Goal: Information Seeking & Learning: Learn about a topic

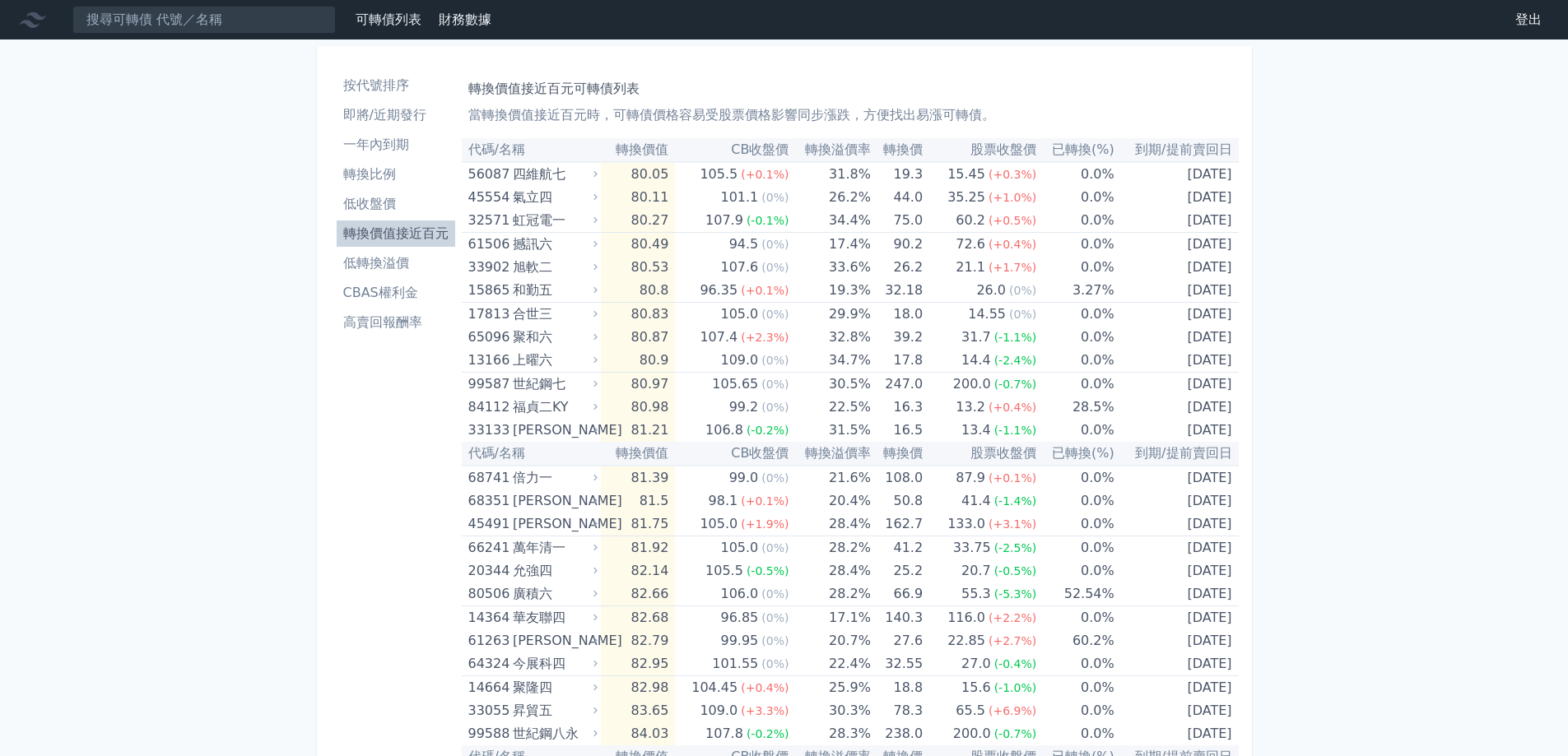
click at [370, 83] on li "按代號排序" at bounding box center [396, 85] width 118 height 20
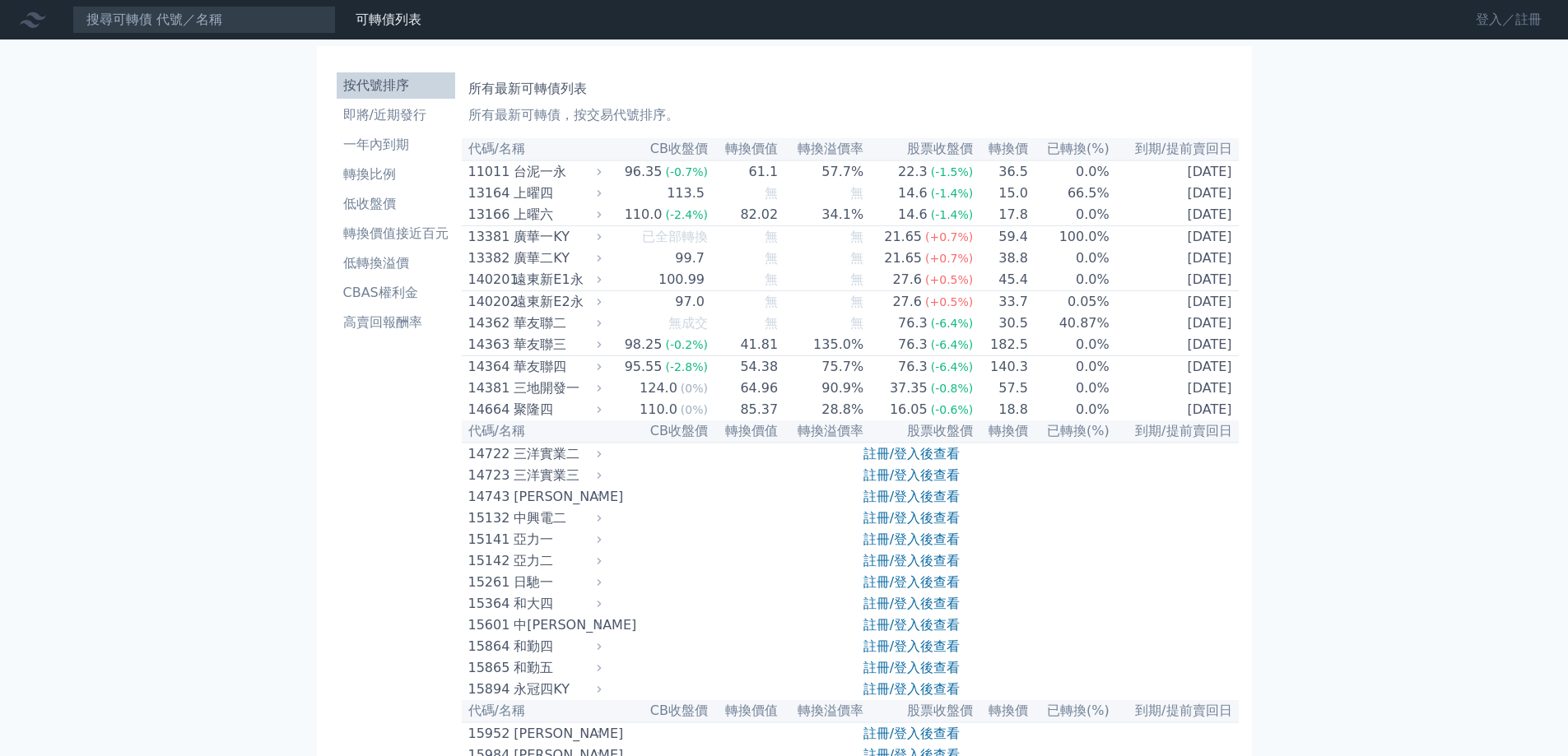
click at [1483, 17] on link "登入／註冊" at bounding box center [1509, 20] width 92 height 27
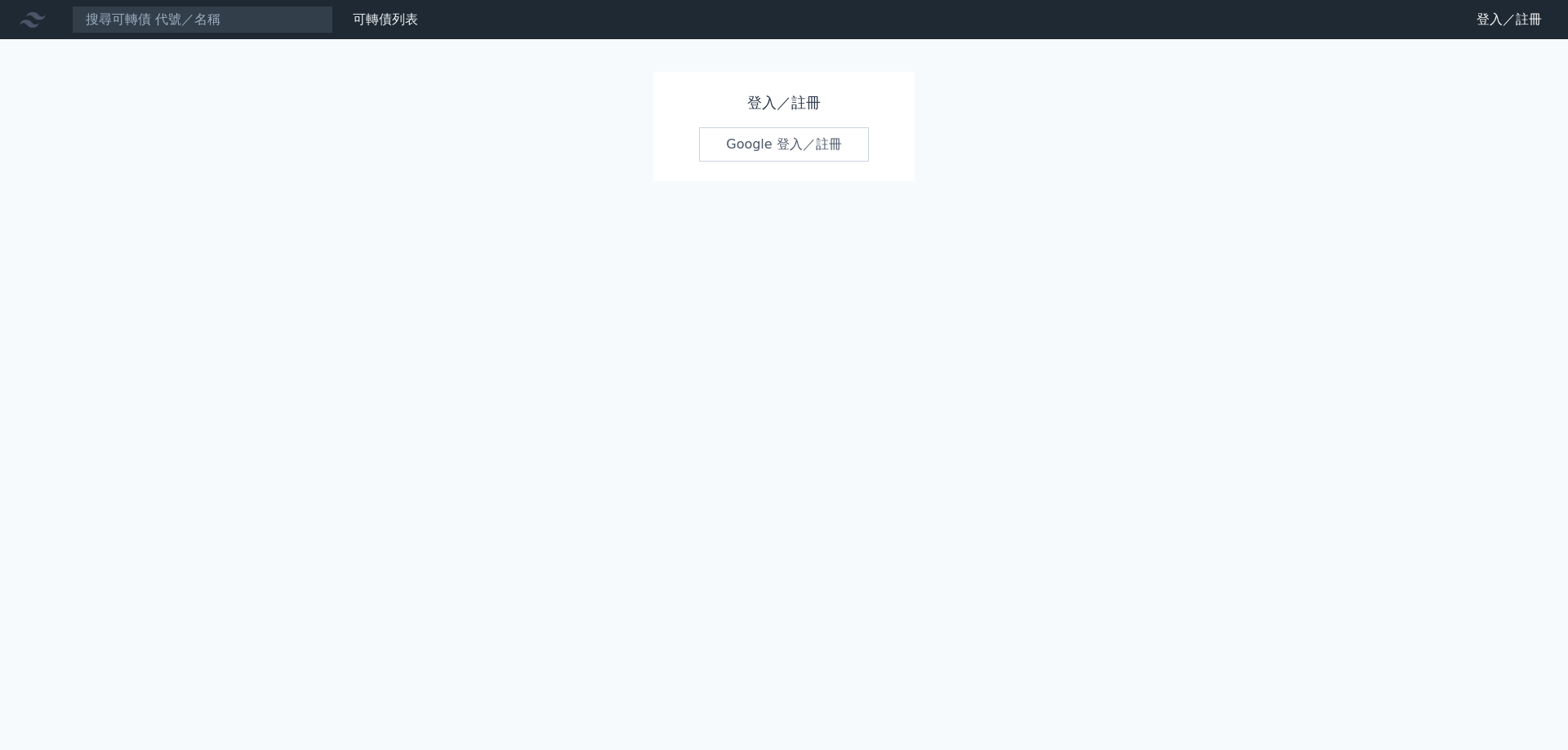
click at [807, 152] on link "Google 登入／註冊" at bounding box center [784, 144] width 170 height 34
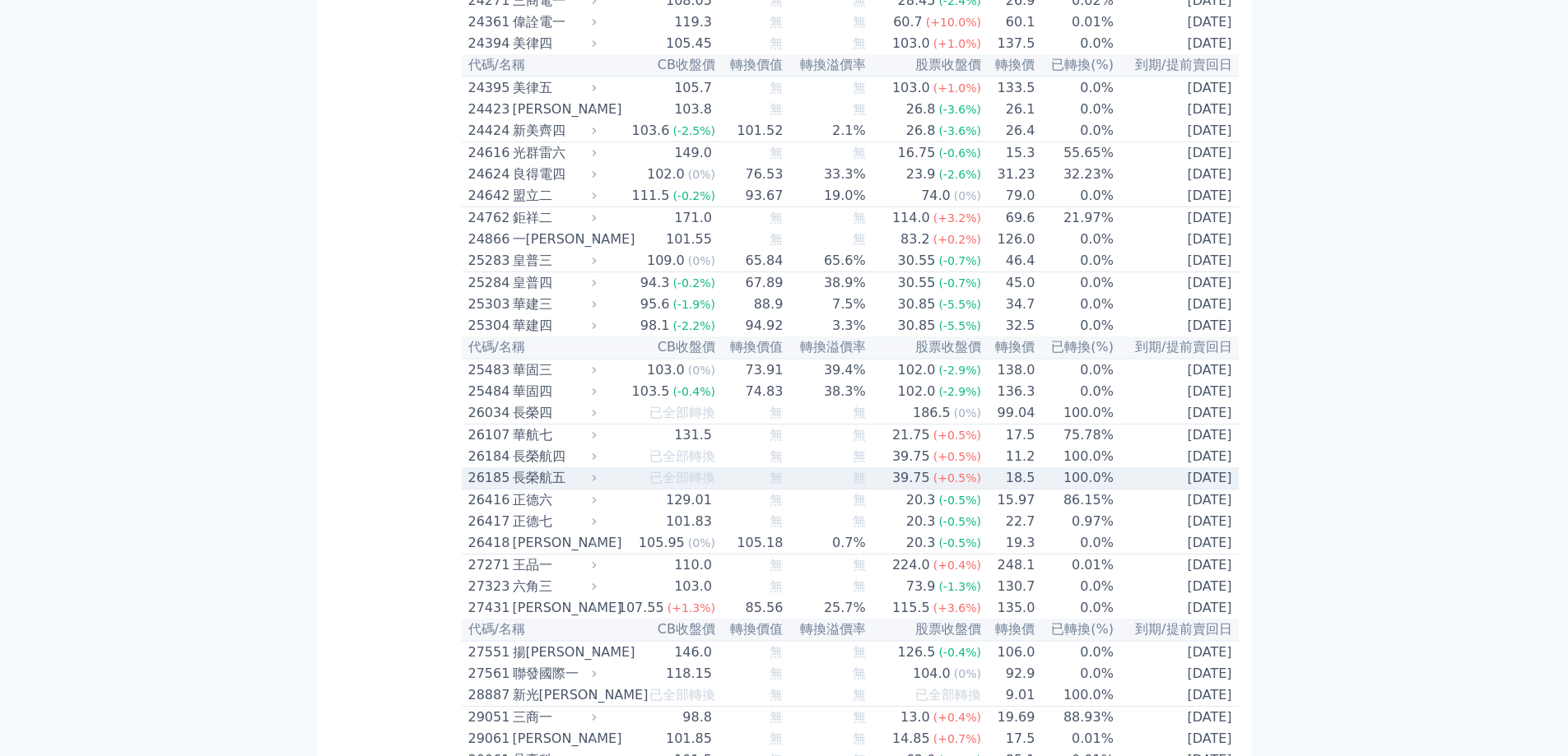
scroll to position [1481, 0]
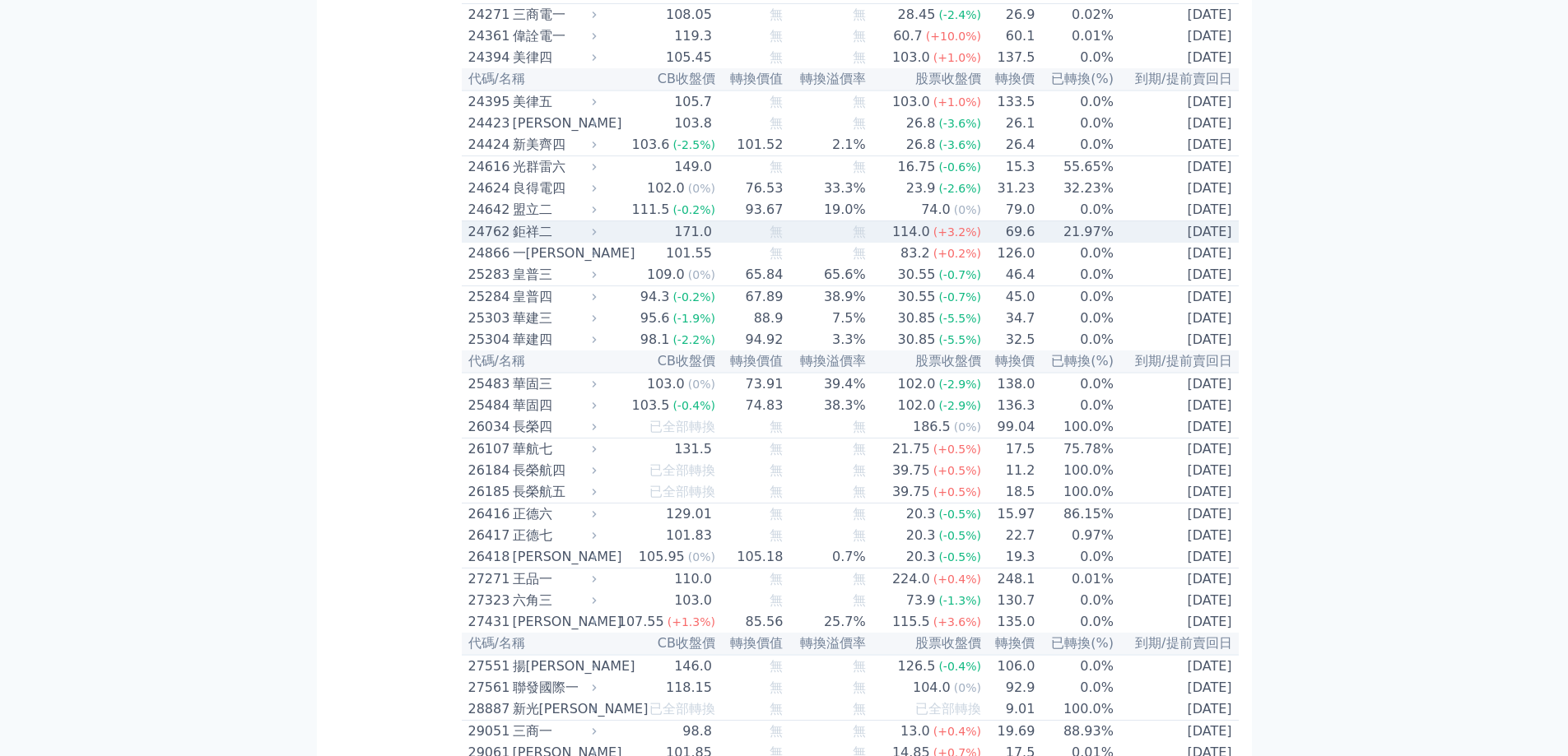
click at [505, 242] on div "24762" at bounding box center [488, 231] width 40 height 20
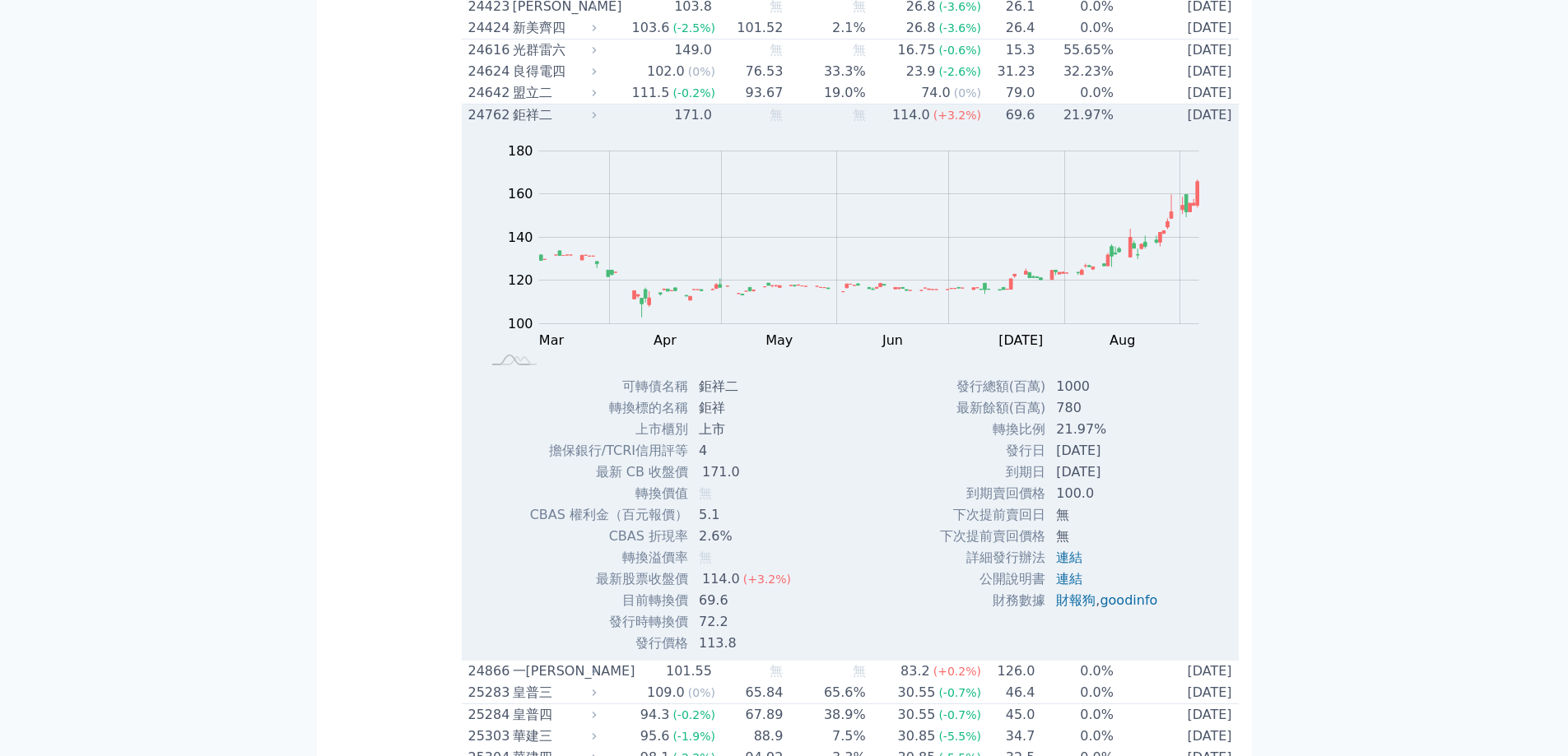
scroll to position [1646, 0]
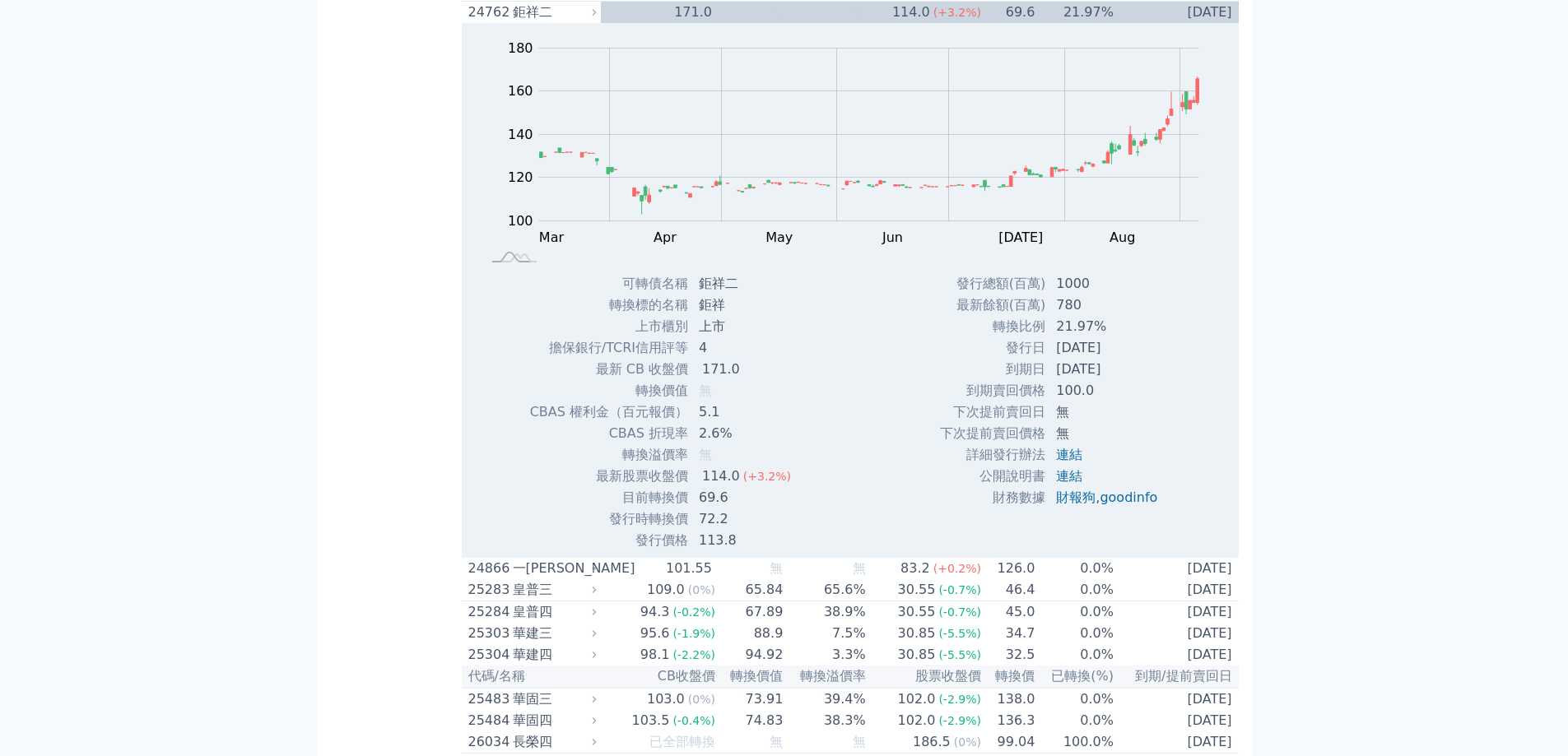
scroll to position [1728, 0]
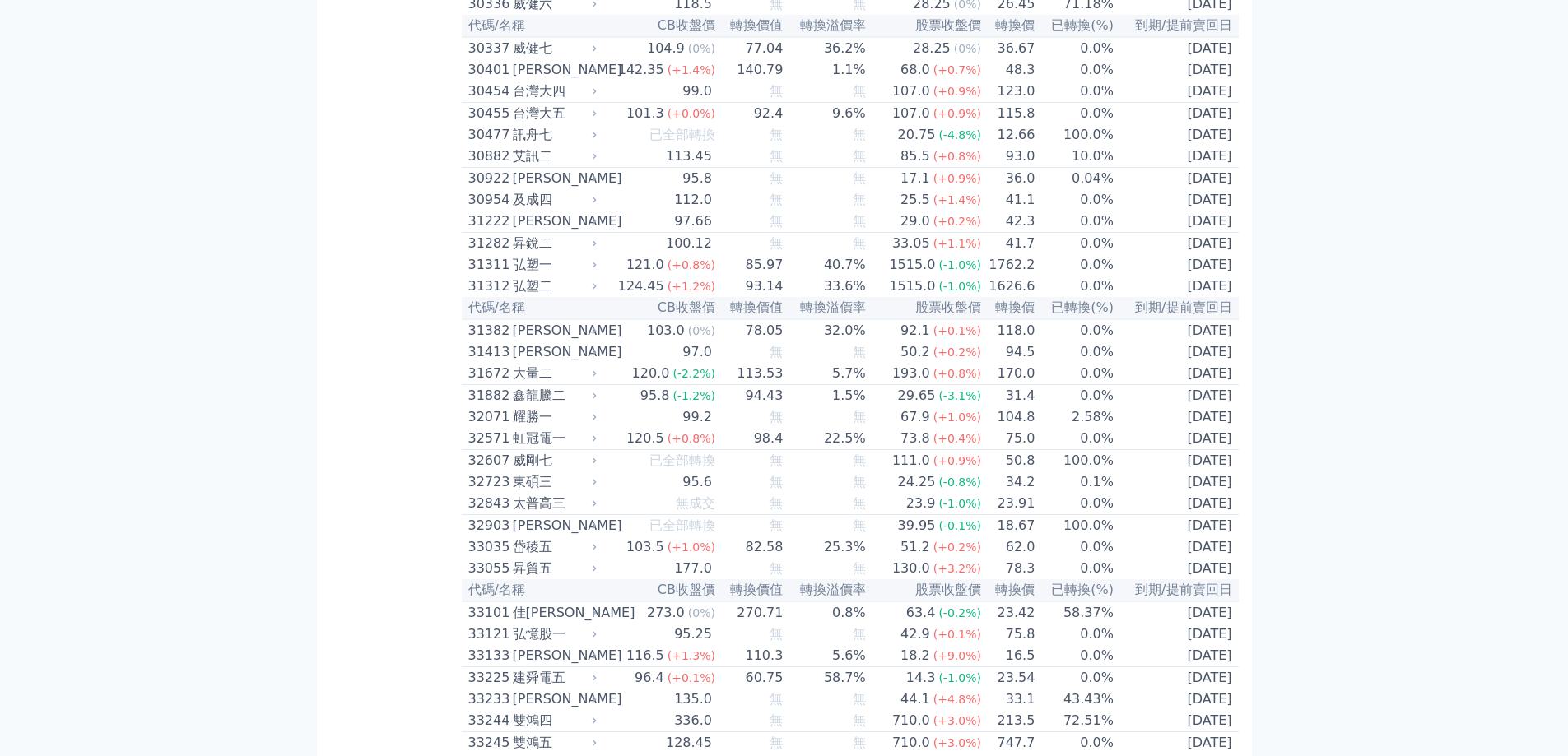
scroll to position [2393, 0]
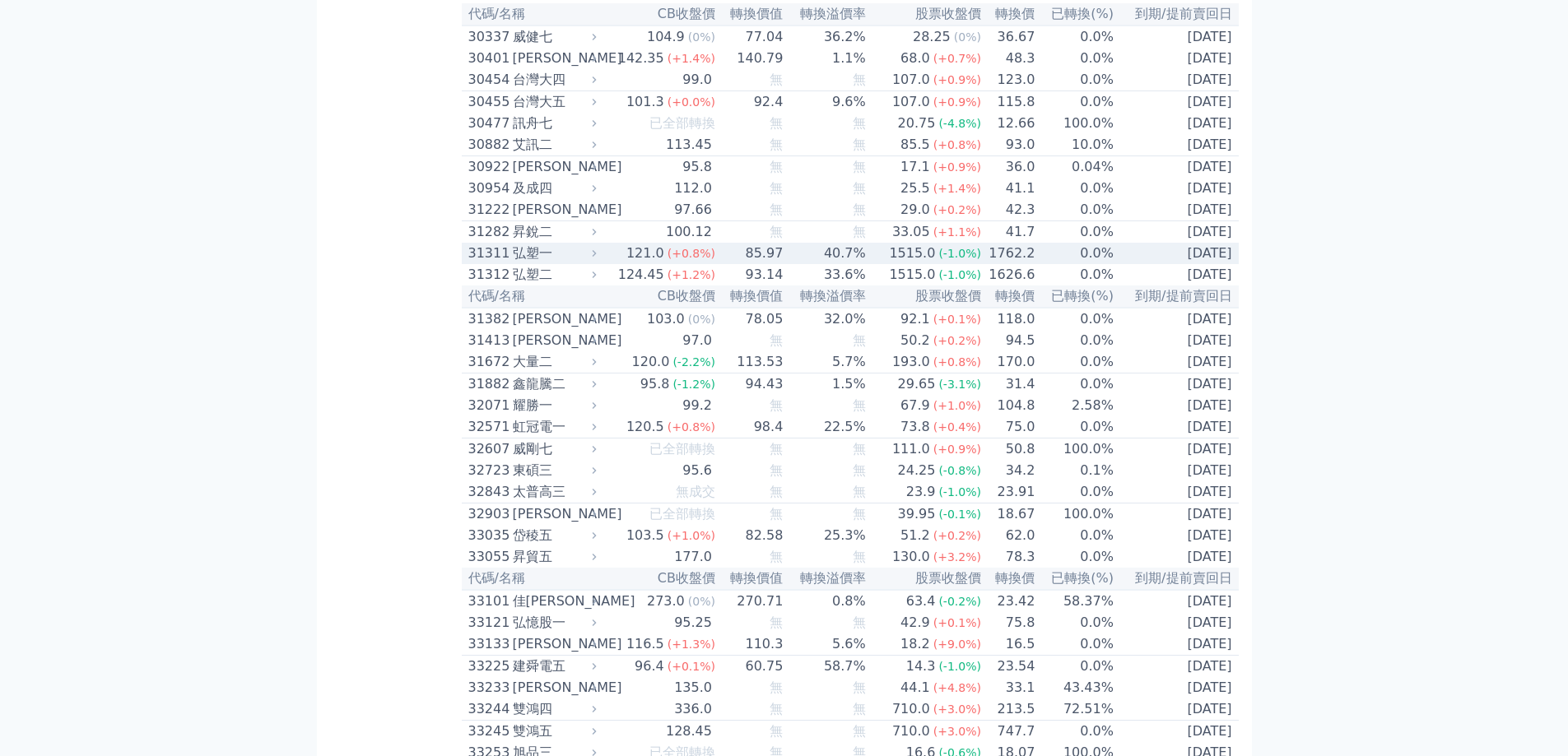
click at [497, 264] on div "31311" at bounding box center [488, 253] width 40 height 20
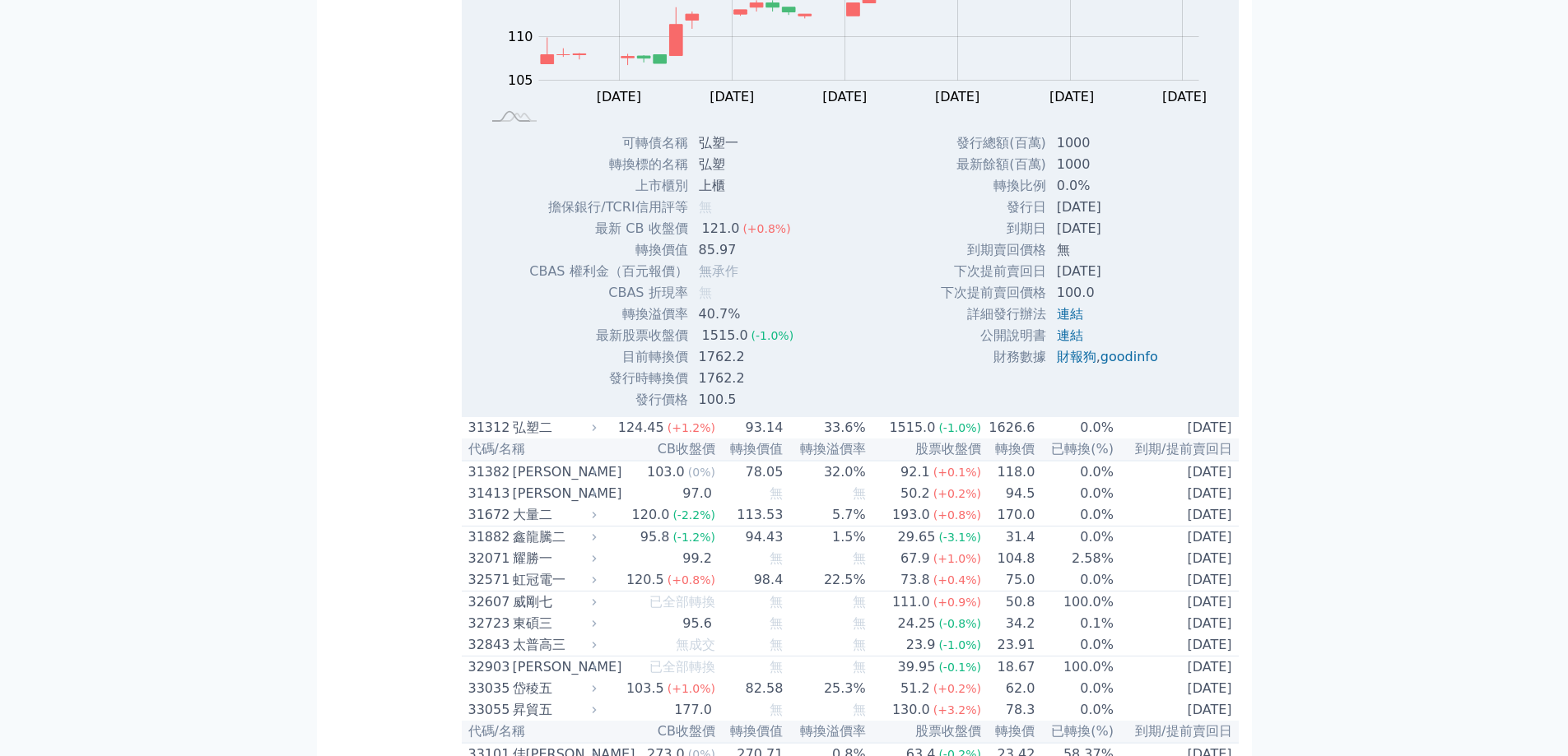
scroll to position [2804, 0]
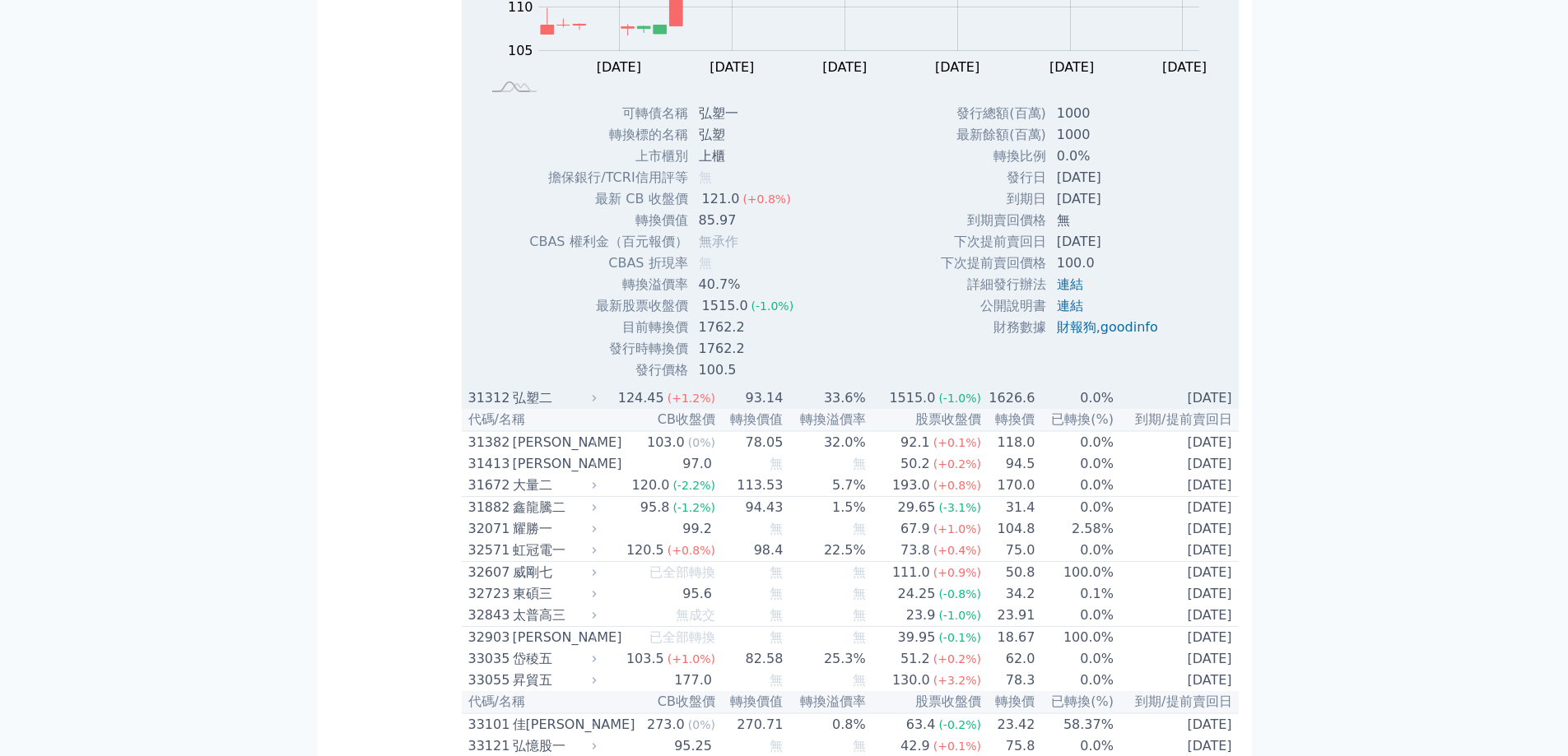
click at [528, 408] on div "弘塑二" at bounding box center [553, 398] width 80 height 20
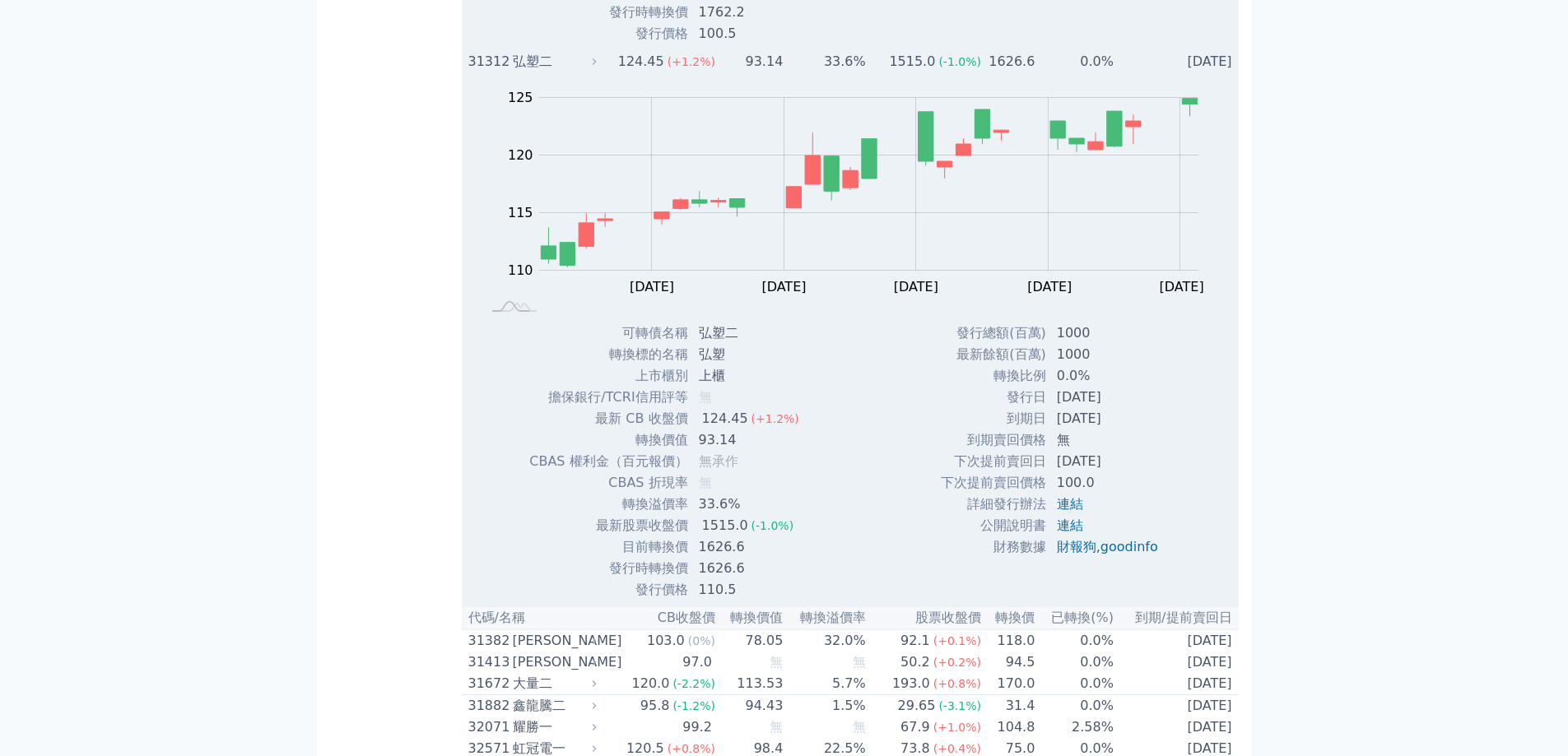
scroll to position [3298, 0]
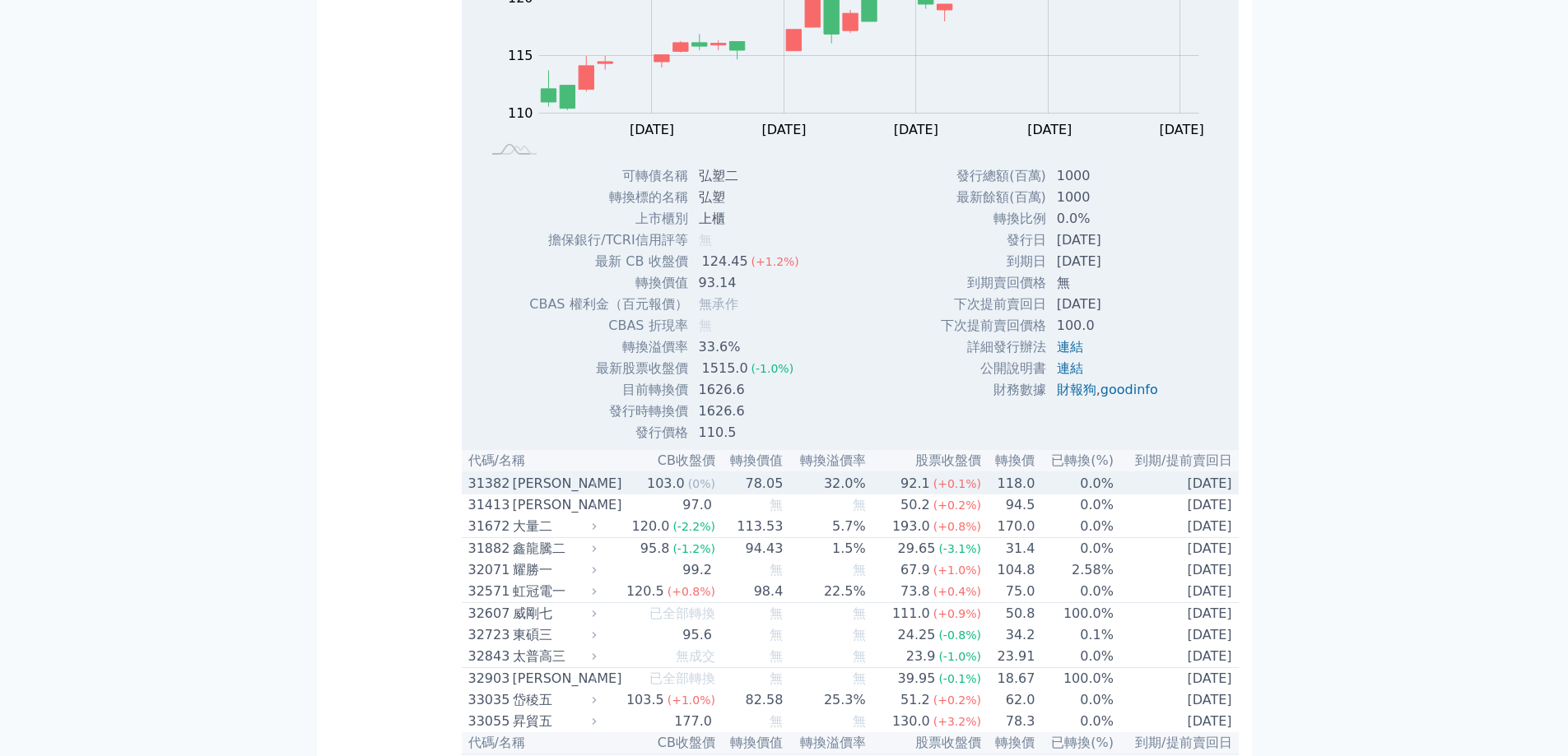
click at [530, 494] on div "[PERSON_NAME]" at bounding box center [553, 484] width 80 height 20
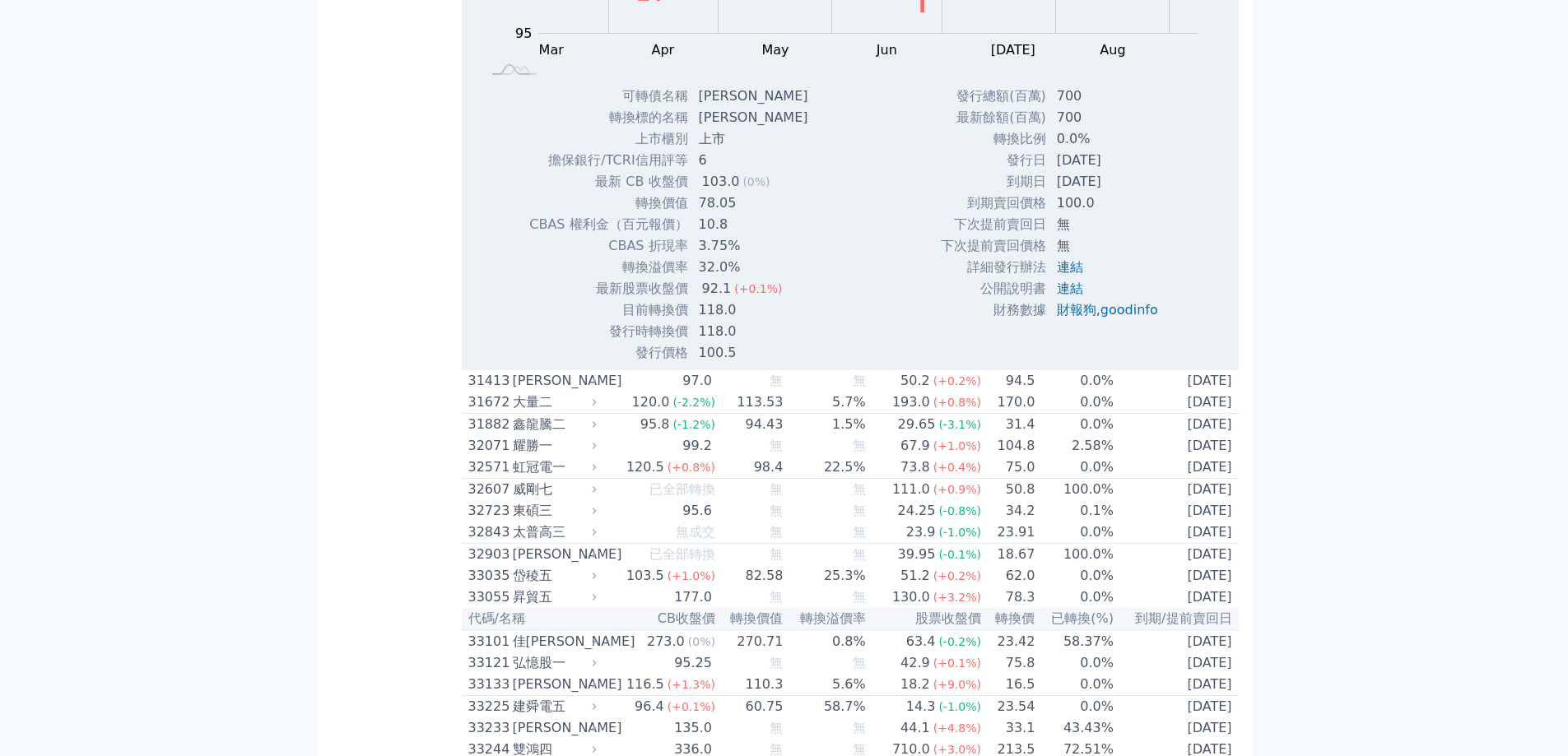
scroll to position [3956, 0]
click at [540, 413] on div "大量二" at bounding box center [553, 402] width 80 height 20
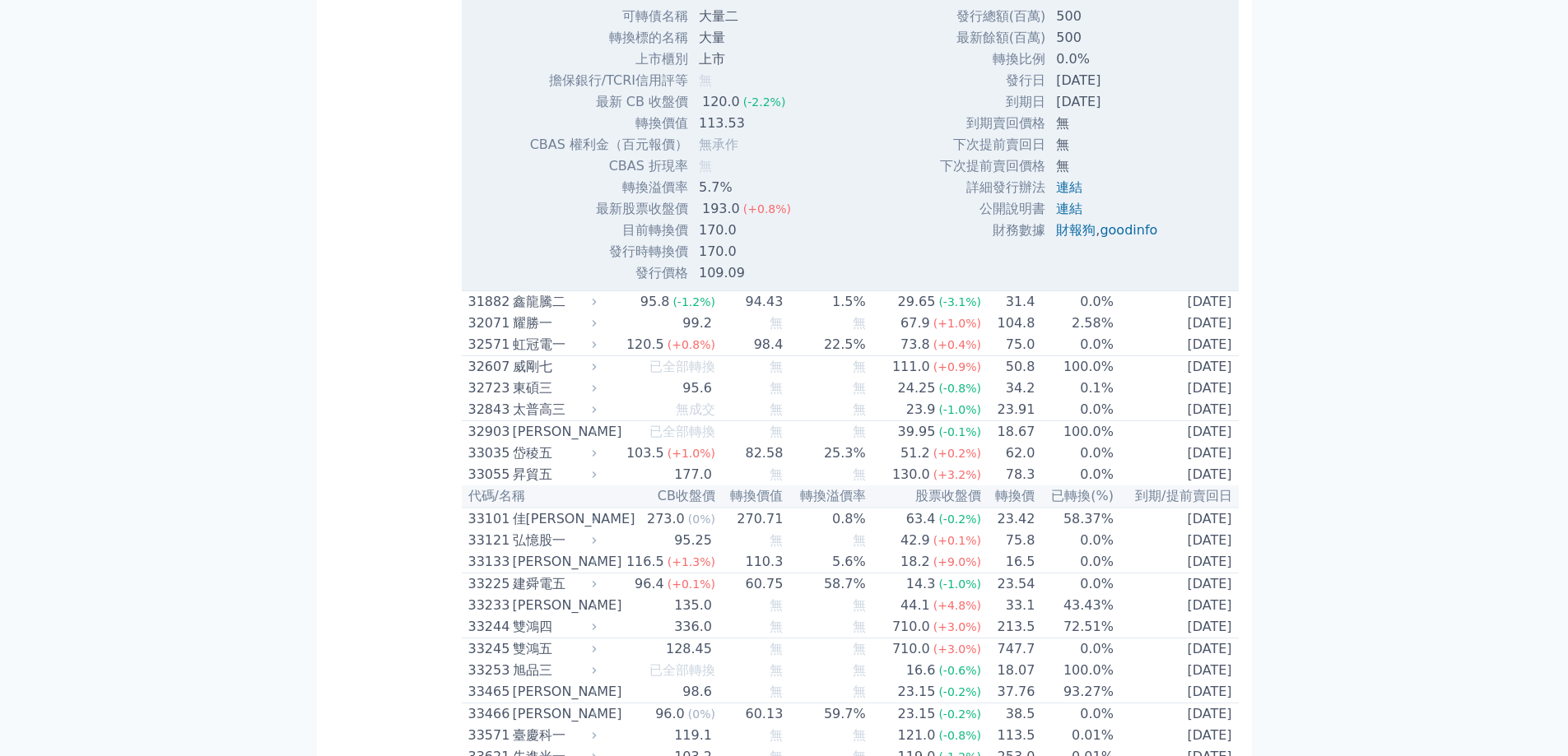
scroll to position [4533, 0]
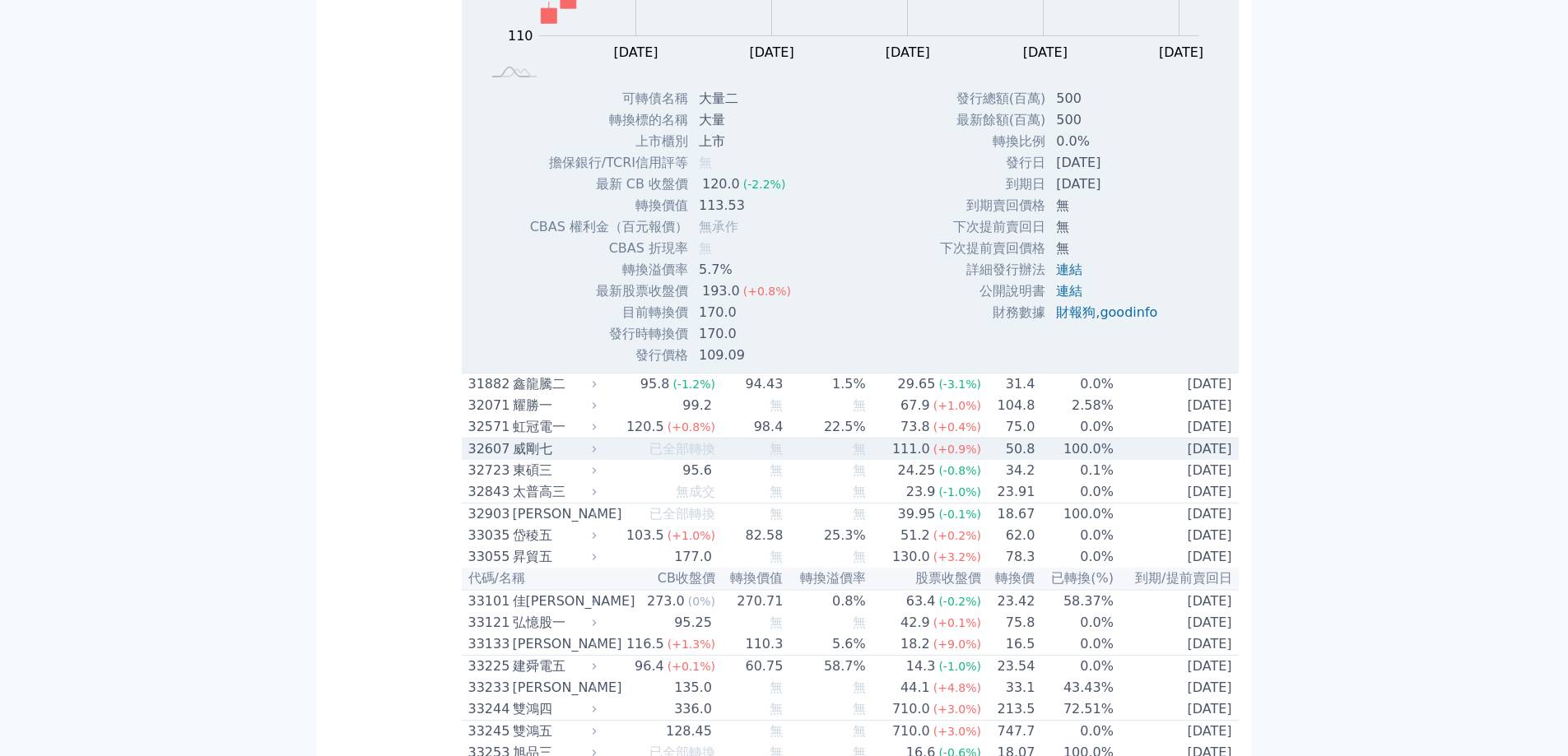
click at [524, 459] on div "威剛七" at bounding box center [553, 449] width 80 height 20
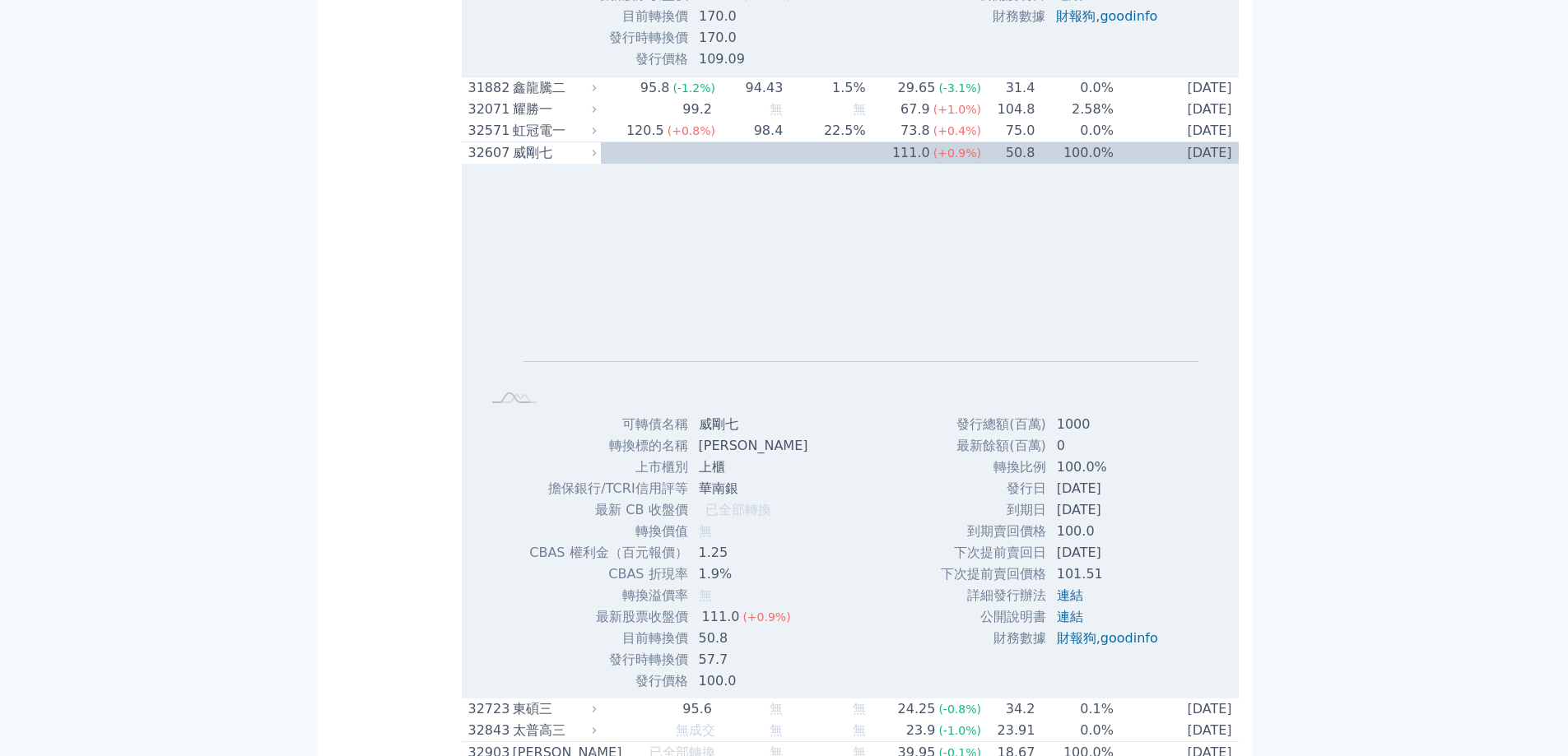
scroll to position [4785, 0]
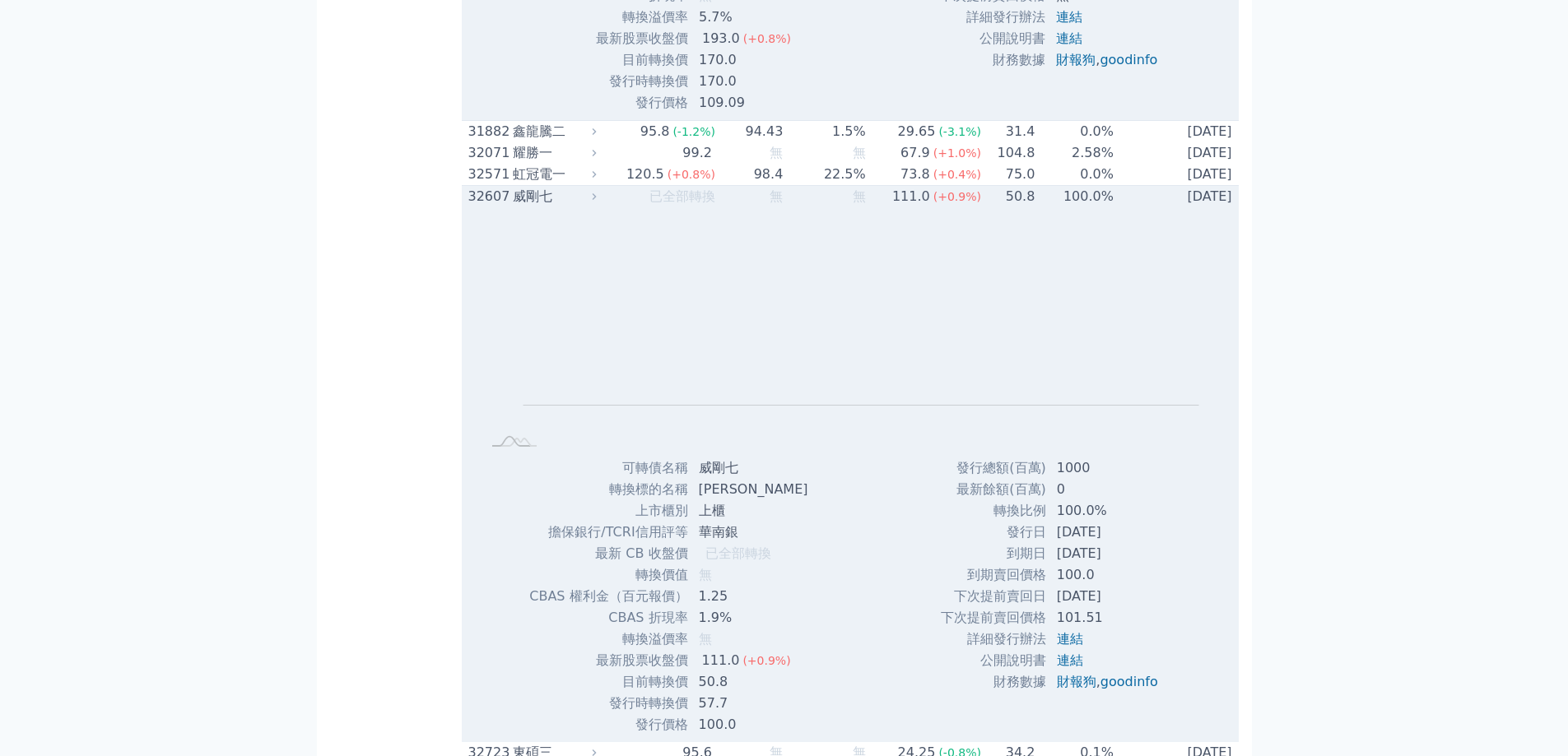
click at [474, 206] on div "32607" at bounding box center [488, 196] width 40 height 20
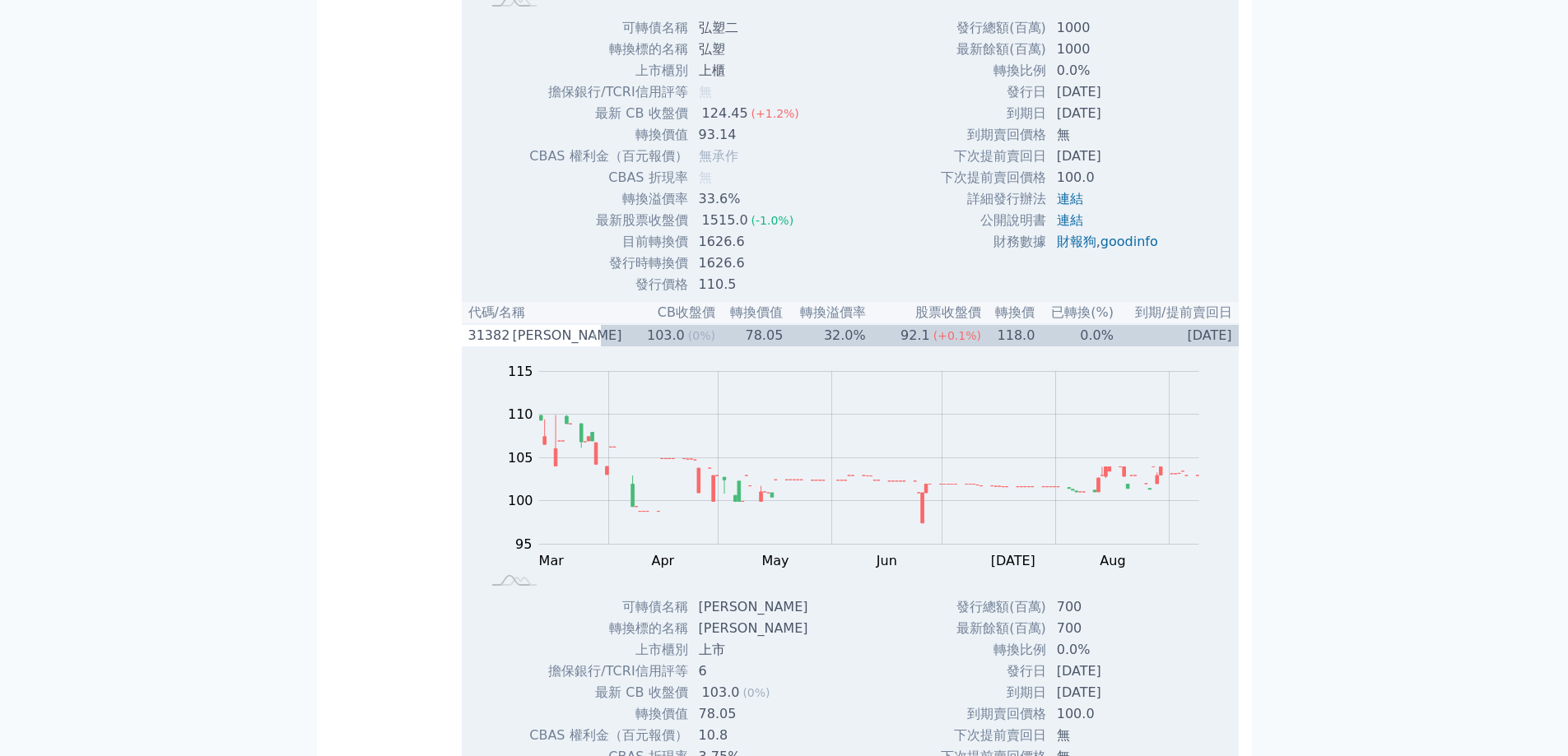
scroll to position [3390, 0]
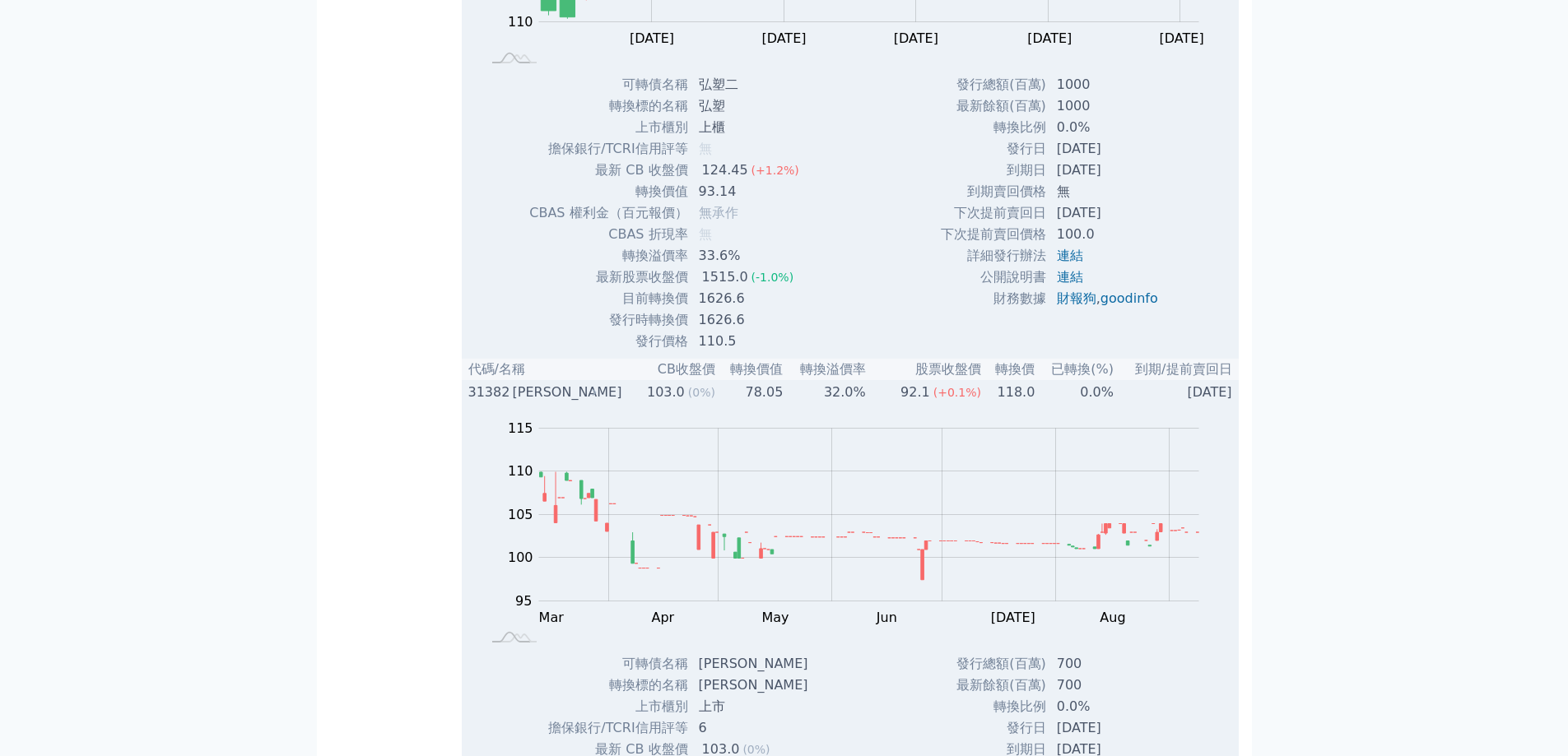
click at [504, 402] on div "31382" at bounding box center [488, 392] width 40 height 20
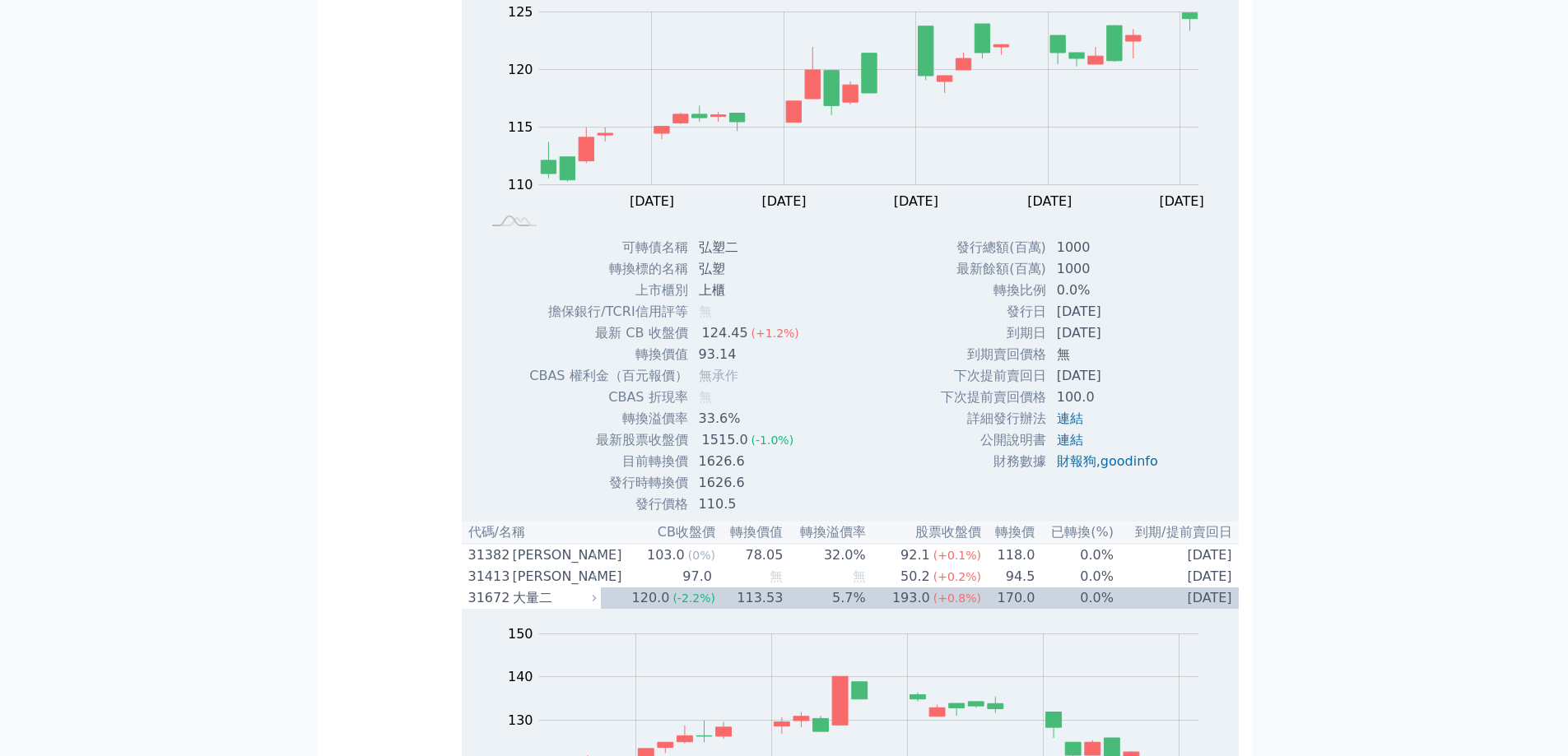
scroll to position [3224, 0]
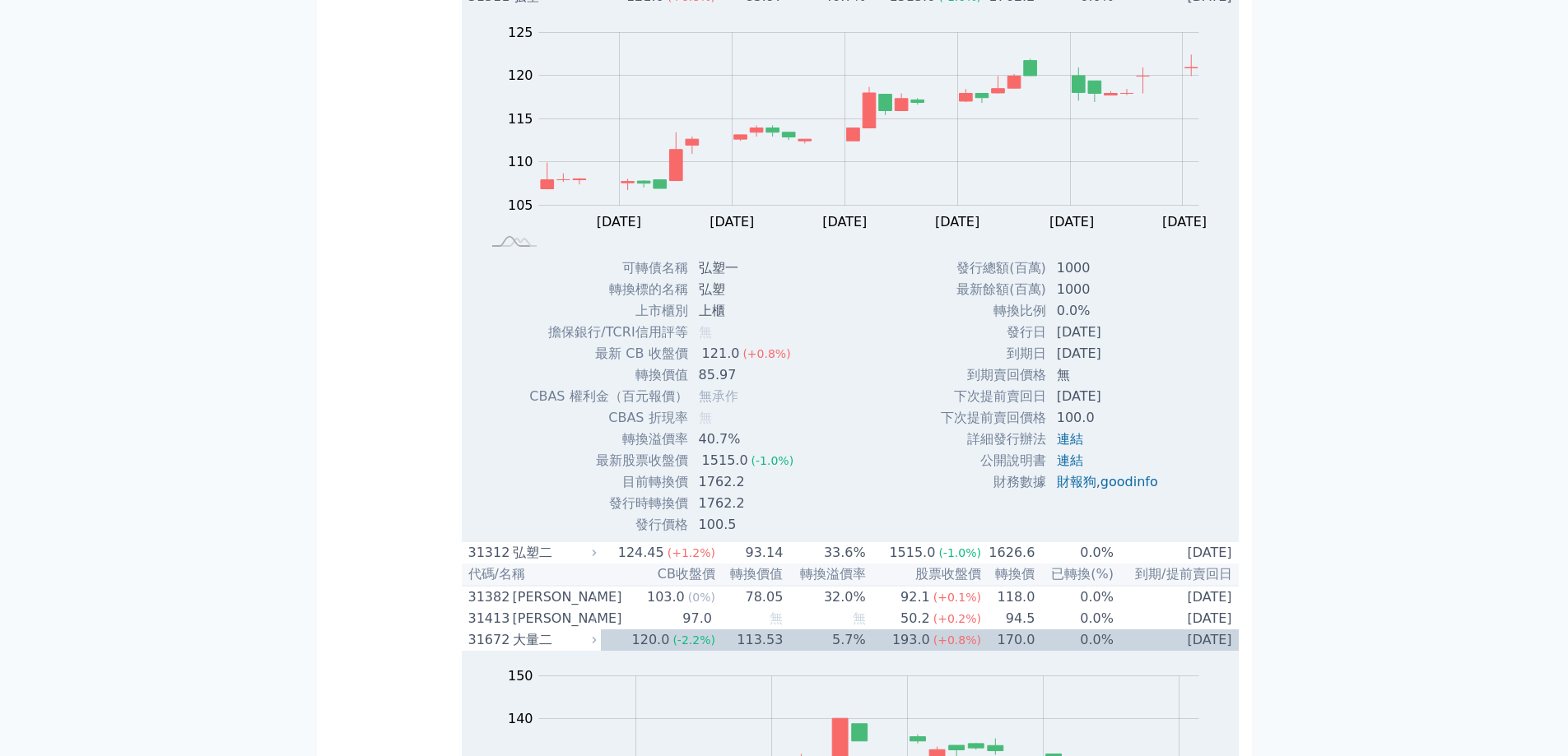
scroll to position [2649, 0]
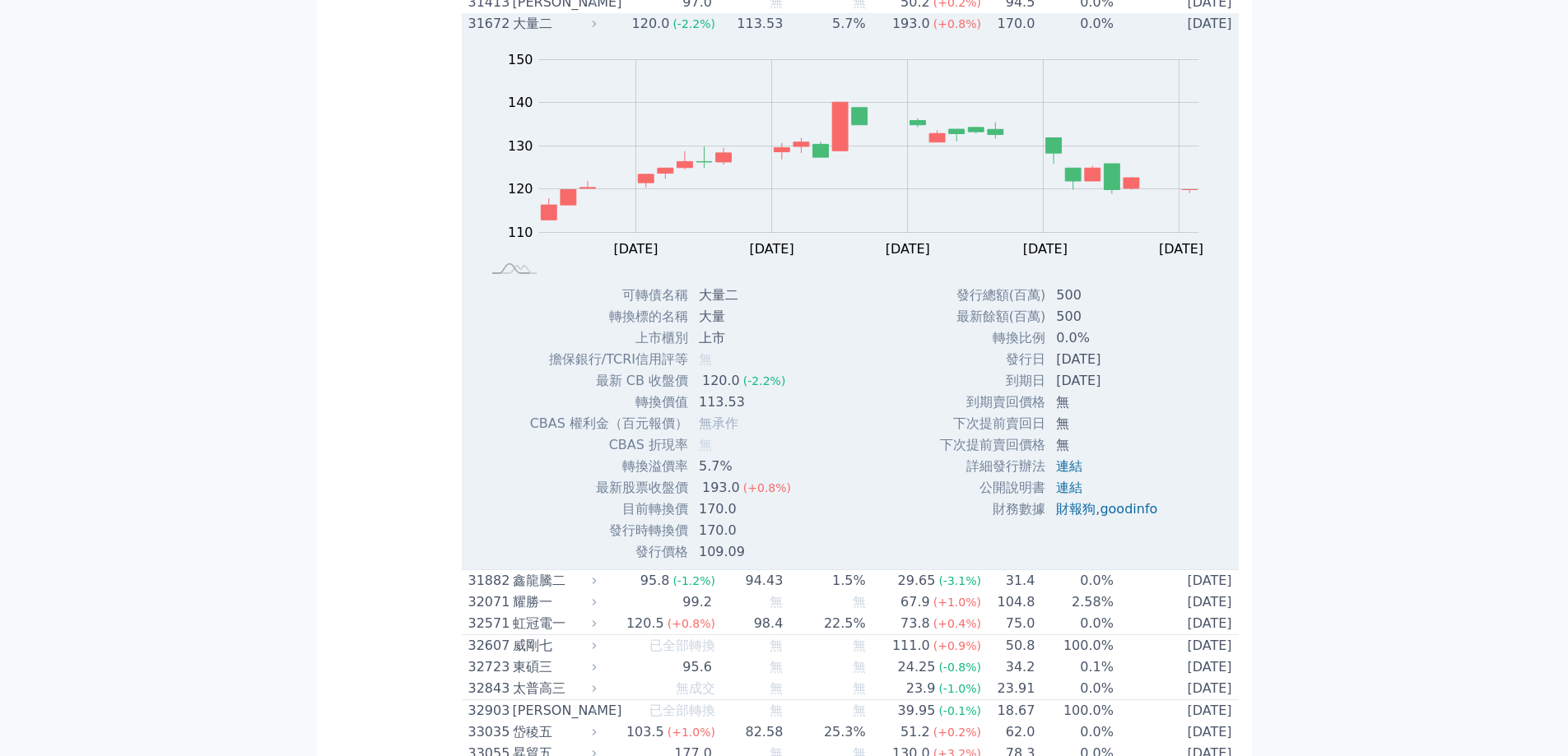
scroll to position [2813, 0]
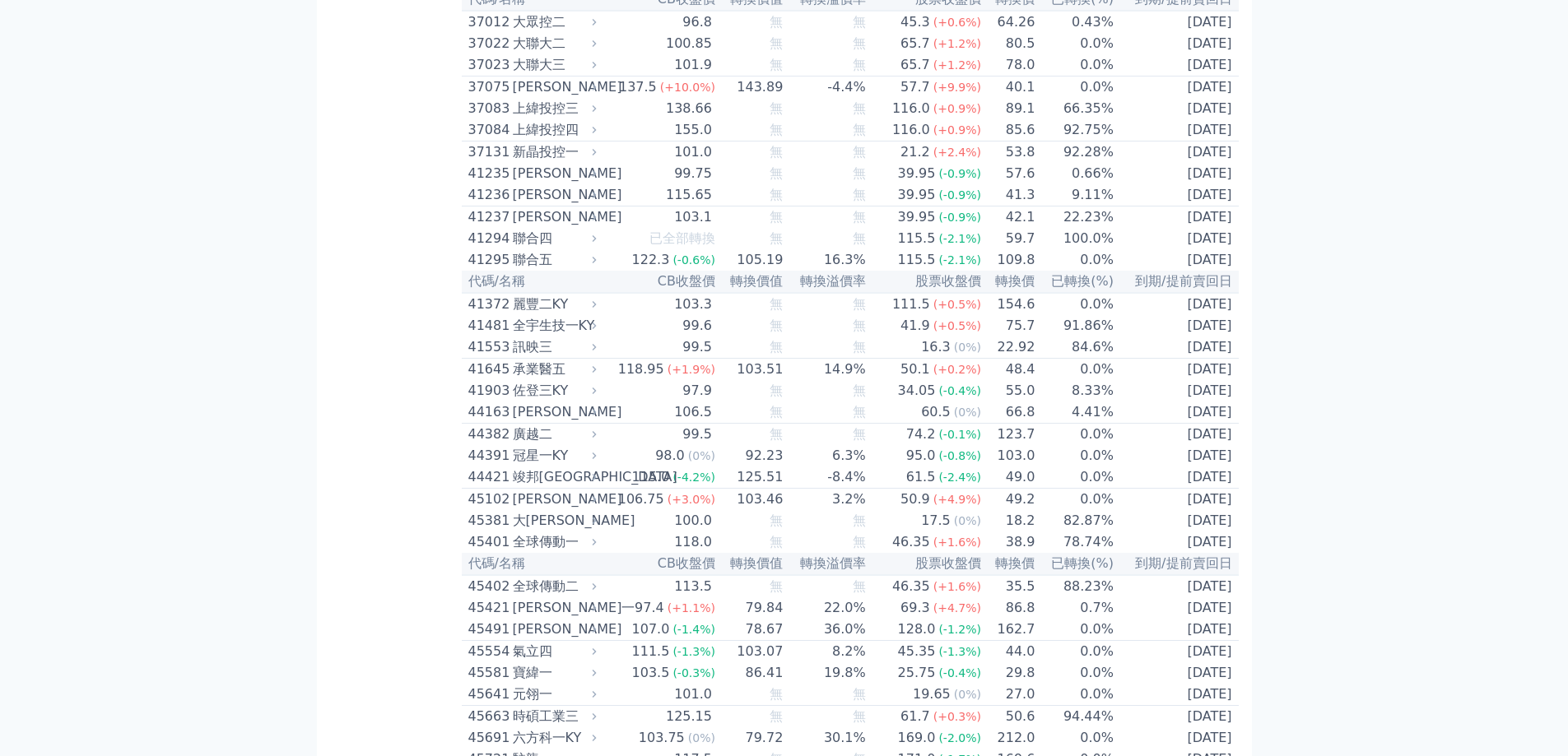
scroll to position [3965, 0]
